Goal: Task Accomplishment & Management: Use online tool/utility

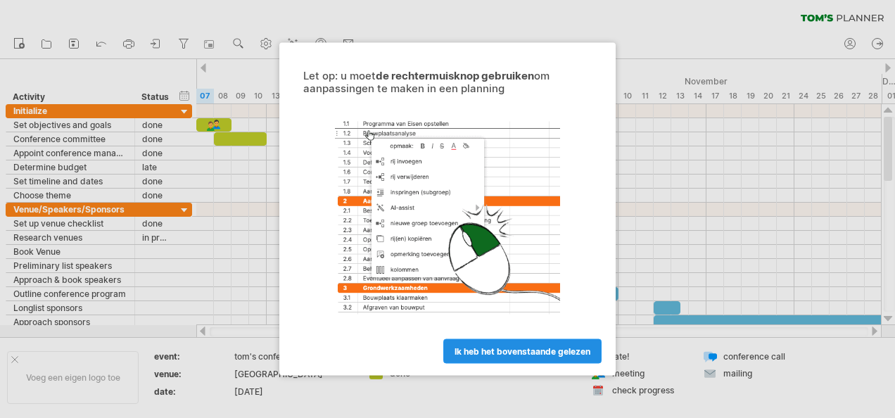
click at [500, 355] on span "ik heb het bovenstaande gelezen" at bounding box center [523, 351] width 136 height 11
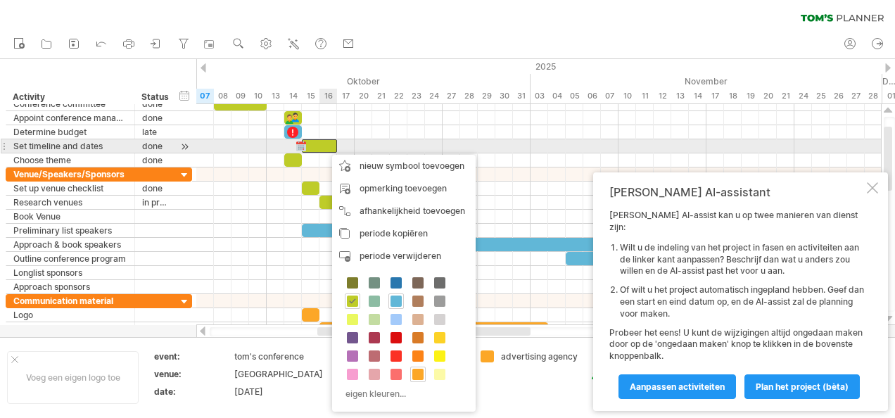
click at [325, 148] on div at bounding box center [319, 145] width 35 height 13
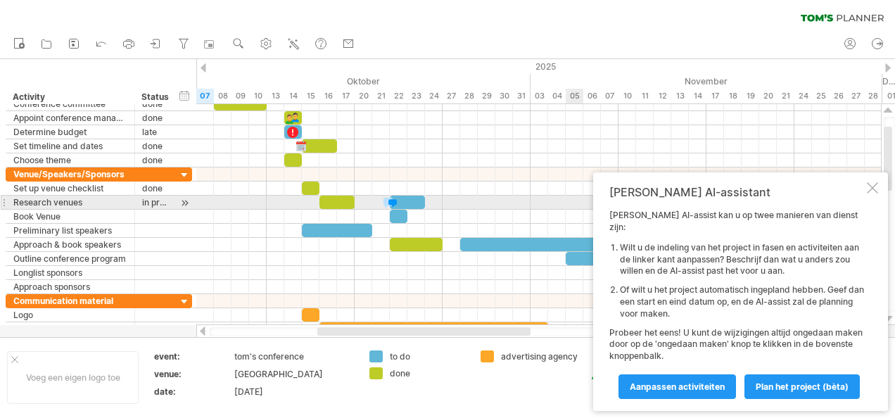
click at [874, 194] on div at bounding box center [872, 187] width 11 height 11
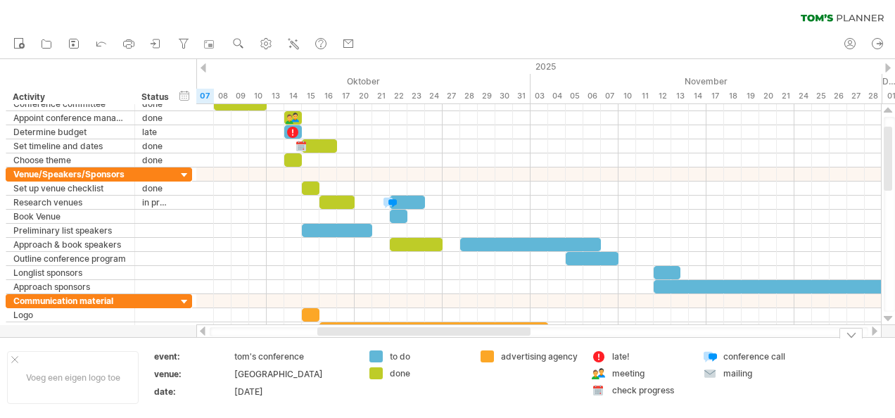
click at [617, 358] on div "late!" at bounding box center [650, 356] width 77 height 12
click at [602, 356] on div at bounding box center [599, 356] width 14 height 13
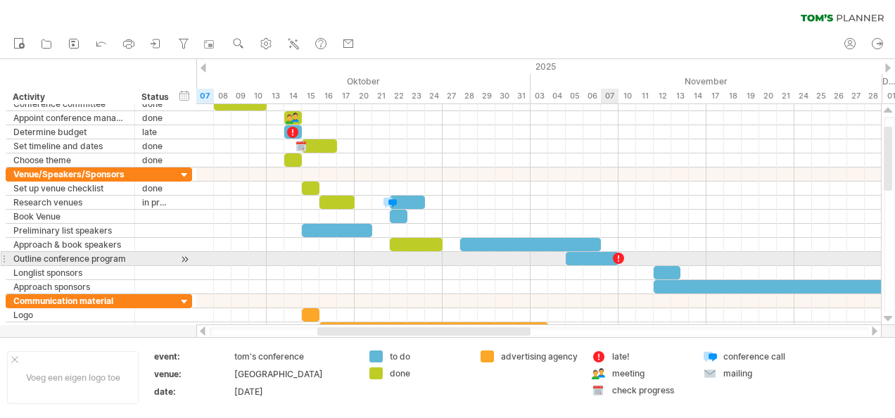
drag, startPoint x: 597, startPoint y: 358, endPoint x: 616, endPoint y: 253, distance: 106.6
click at [616, 253] on div "Probeert verbinding te maken met plan.tomsplanner.nl Opnieuw verbonden 0% wisse…" at bounding box center [447, 209] width 895 height 418
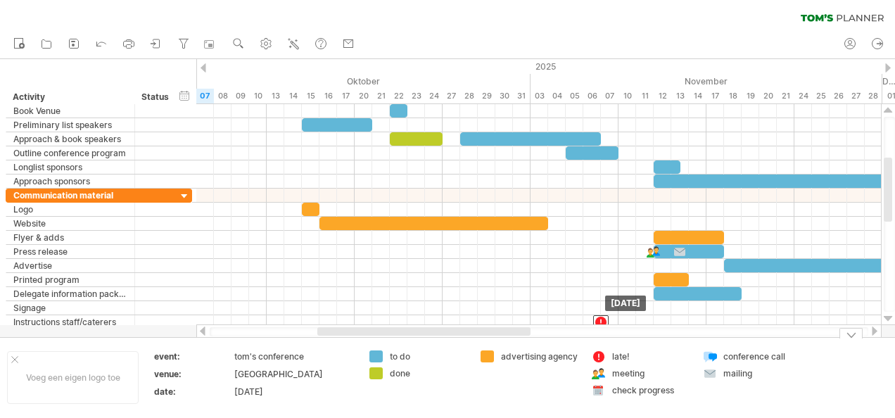
drag, startPoint x: 619, startPoint y: 258, endPoint x: 606, endPoint y: 352, distance: 95.3
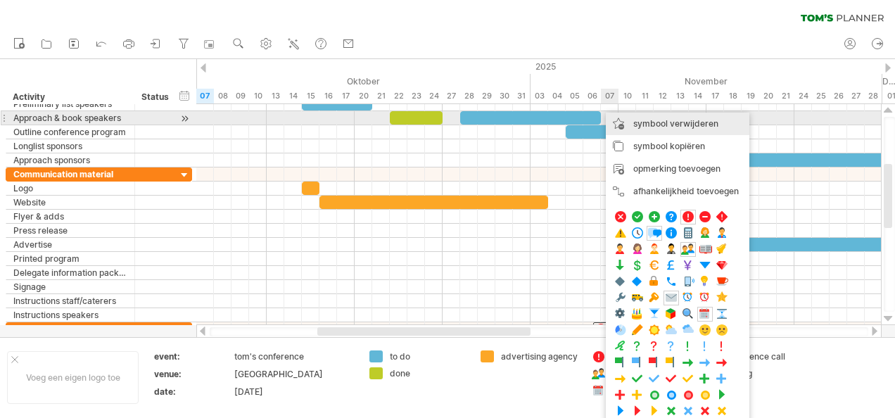
click at [681, 122] on span "symbool verwijderen" at bounding box center [675, 123] width 85 height 11
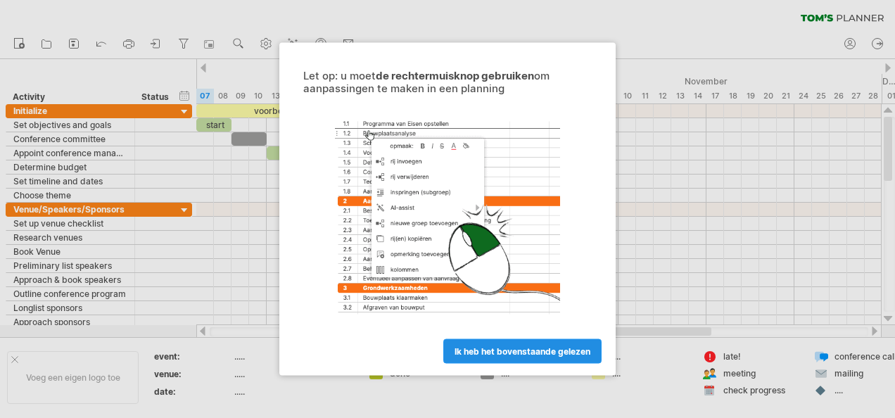
click at [484, 353] on span "ik heb het bovenstaande gelezen" at bounding box center [523, 351] width 136 height 11
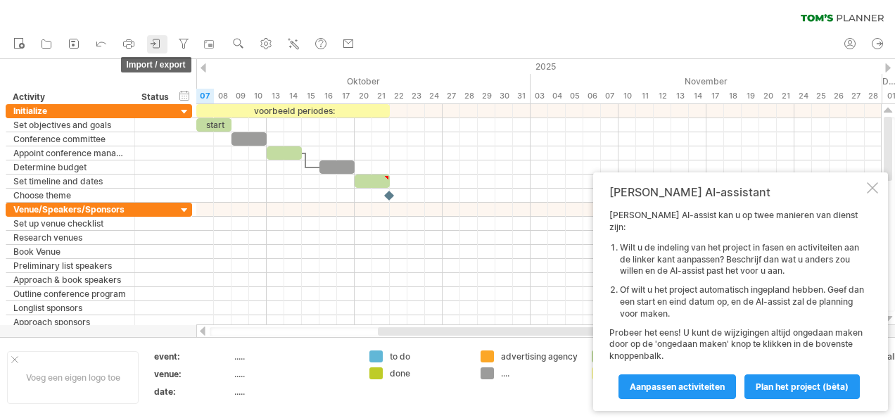
click at [153, 42] on icon at bounding box center [156, 44] width 14 height 14
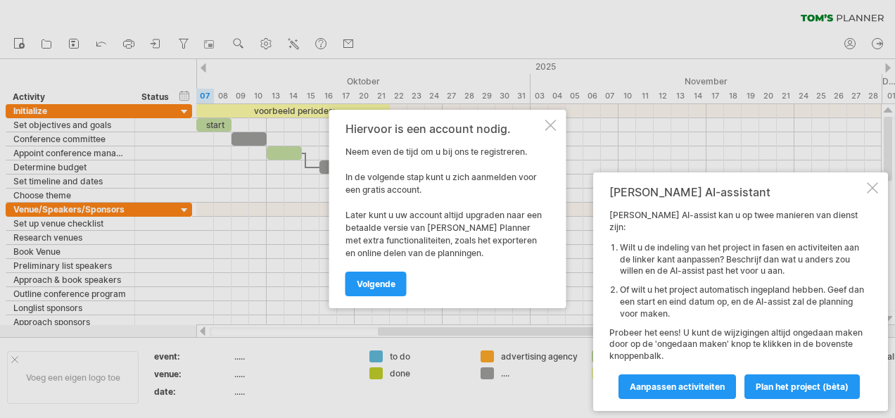
click at [553, 120] on div at bounding box center [550, 125] width 11 height 11
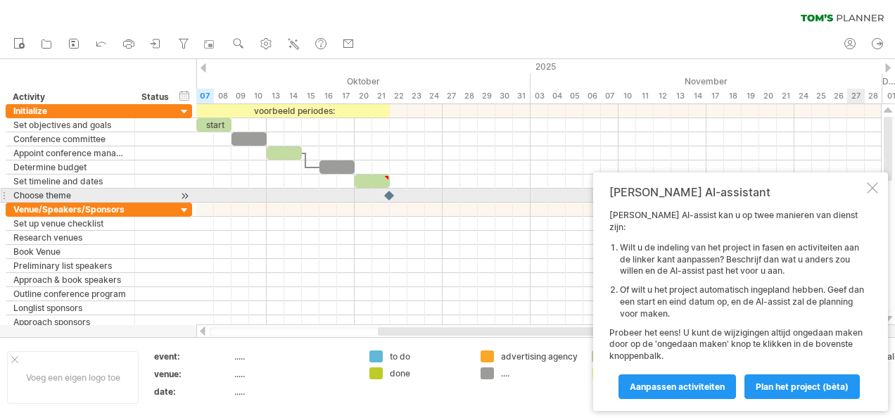
click at [871, 194] on div at bounding box center [872, 187] width 11 height 11
